Goal: Information Seeking & Learning: Learn about a topic

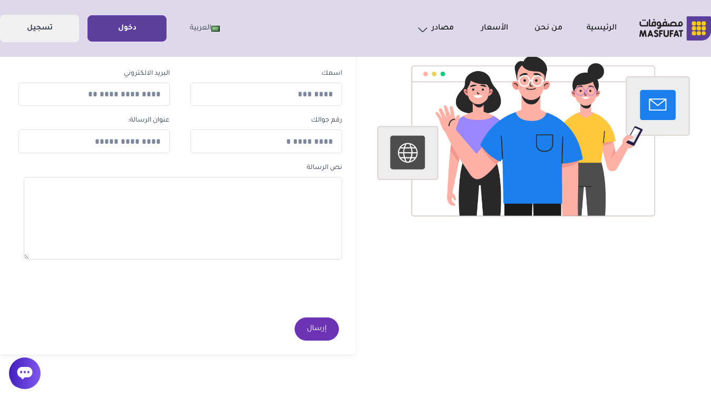
scroll to position [381, 0]
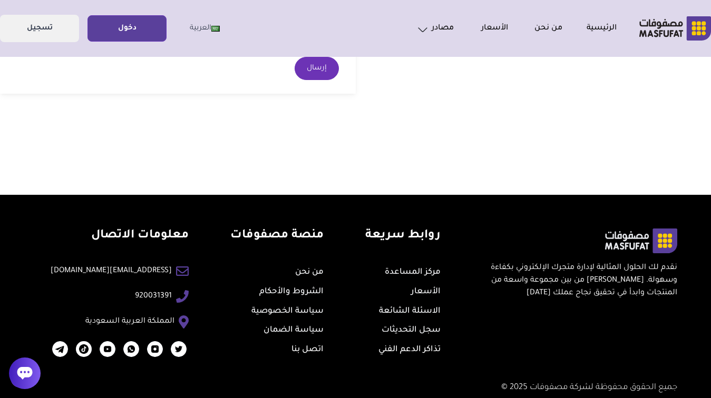
click at [26, 368] on icon at bounding box center [24, 373] width 15 height 13
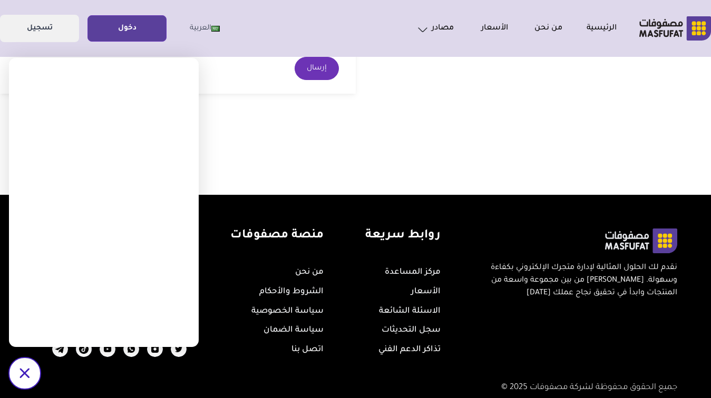
click at [461, 179] on body "الرئيسية من نحن الأسعار مصادر الاسئلة الشائعة [GEOGRAPHIC_DATA]" at bounding box center [355, 140] width 711 height 874
click at [411, 310] on link "الاسئلة الشائعة" at bounding box center [410, 311] width 62 height 9
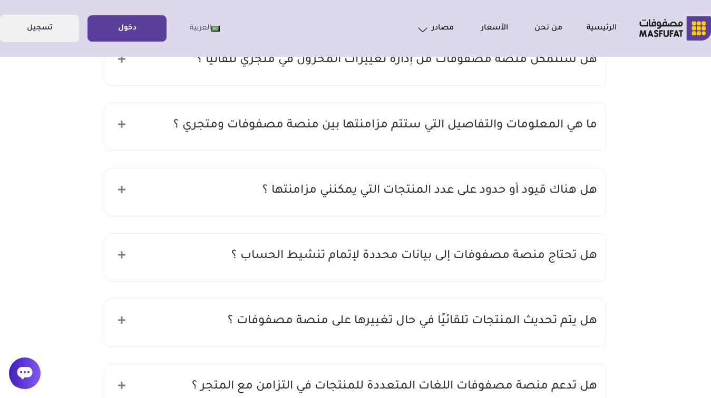
scroll to position [431, 0]
click at [446, 193] on h5 "هل هناك قيود أو حدود على عدد المنتجات التي يمكنني مزامنتها ؟" at bounding box center [429, 191] width 334 height 20
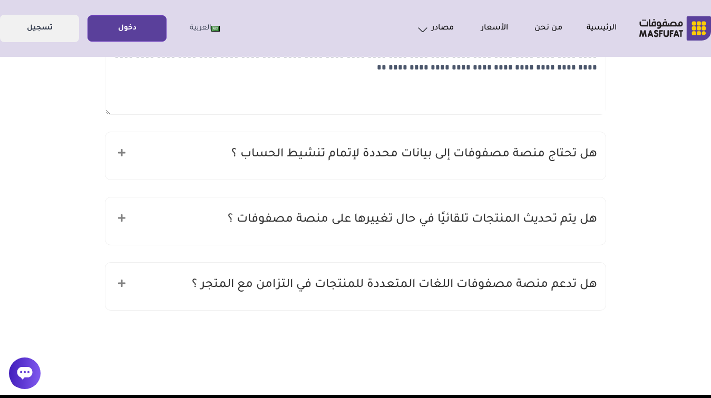
scroll to position [632, 0]
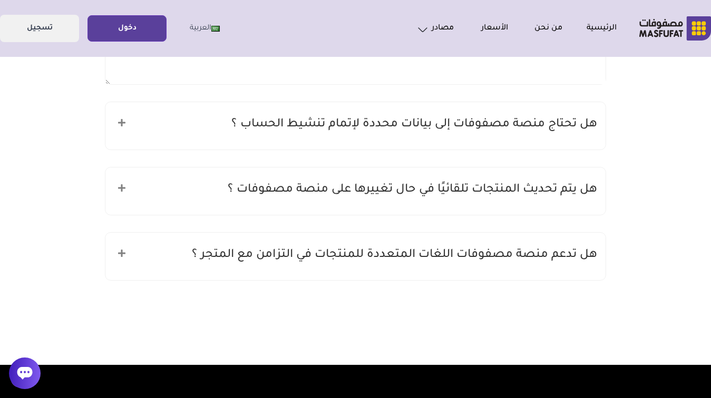
click at [454, 266] on div "هل تدعم منصة مصفوفات اللغات المتعددة للمنتجات في التزامن مع المتجر ؟" at bounding box center [355, 256] width 500 height 47
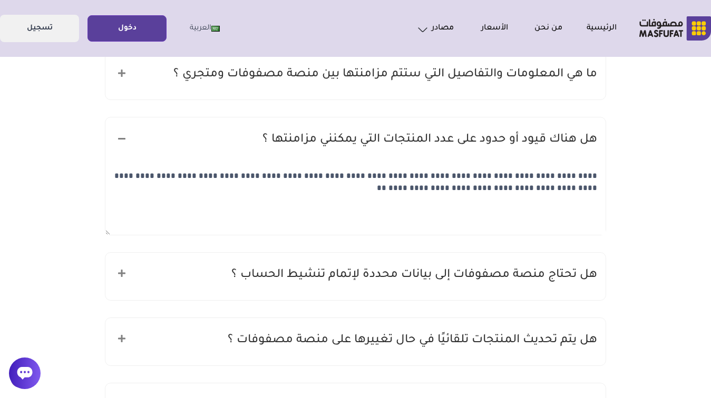
scroll to position [311, 0]
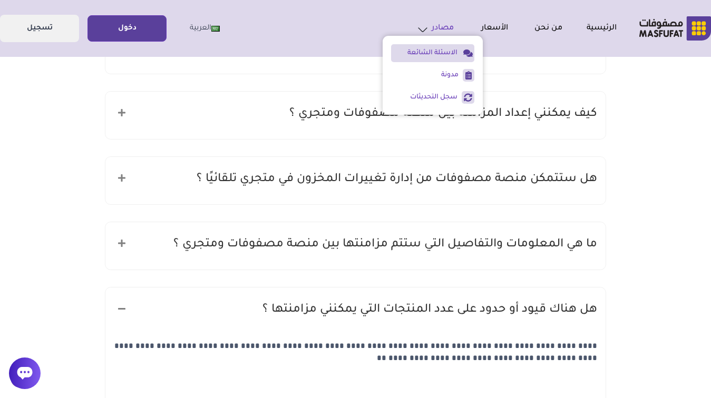
click at [427, 27] on icon at bounding box center [422, 29] width 13 height 13
click at [446, 71] on link "مدونة" at bounding box center [424, 75] width 67 height 9
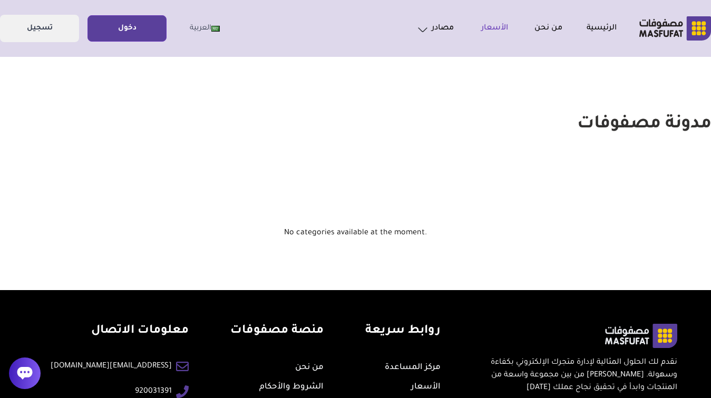
click at [478, 27] on link "الأسعار" at bounding box center [481, 28] width 54 height 13
